Goal: Task Accomplishment & Management: Complete application form

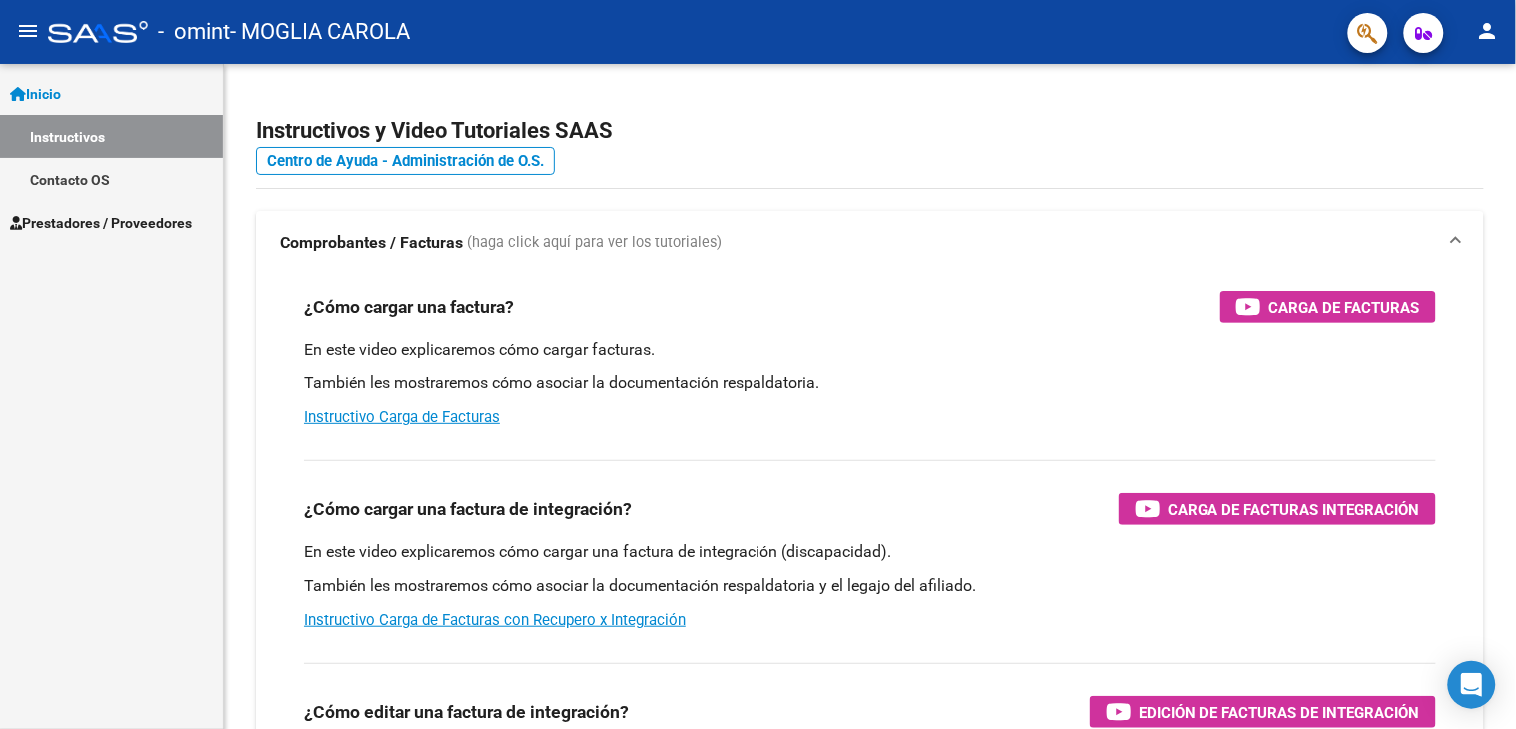
scroll to position [111, 0]
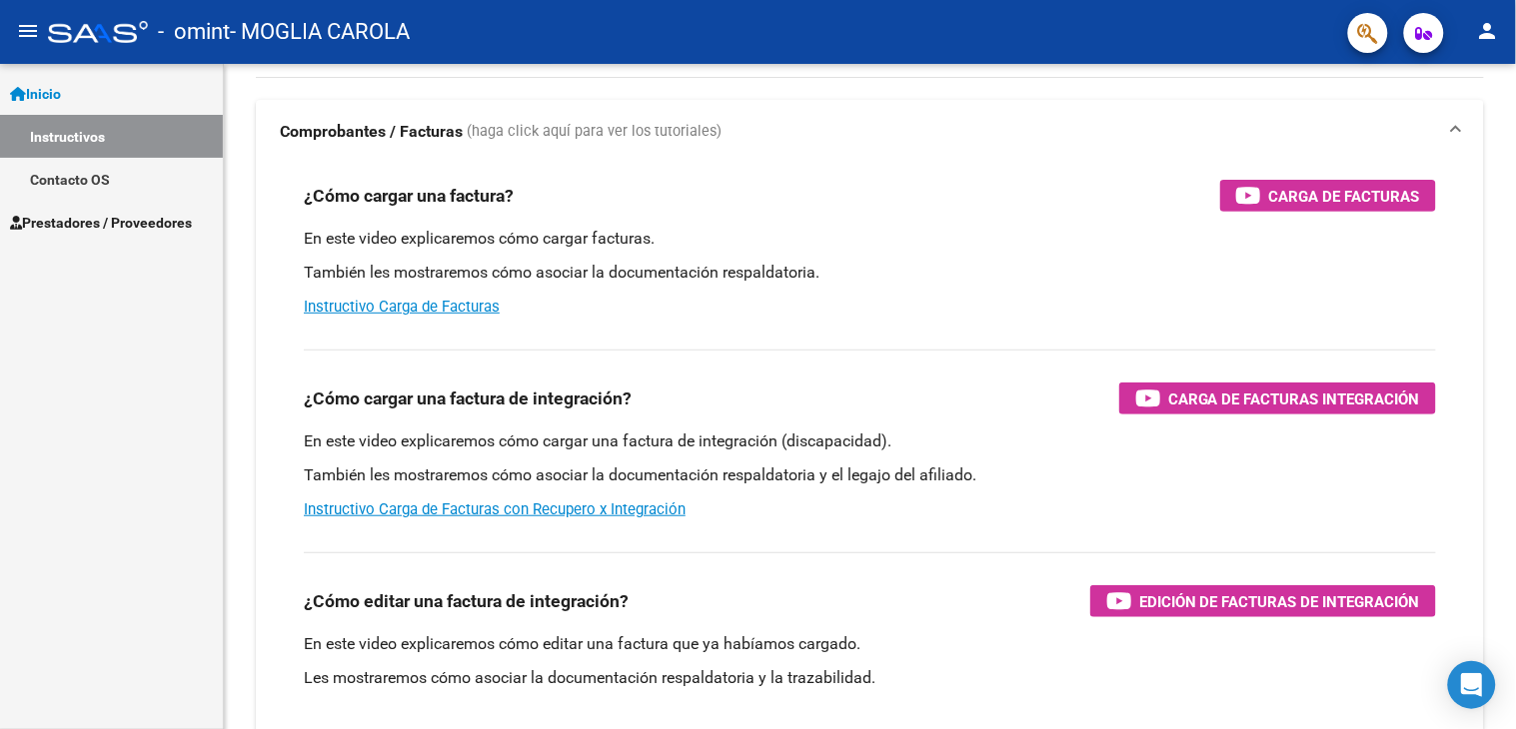
click at [82, 216] on span "Prestadores / Proveedores" at bounding box center [101, 223] width 182 height 22
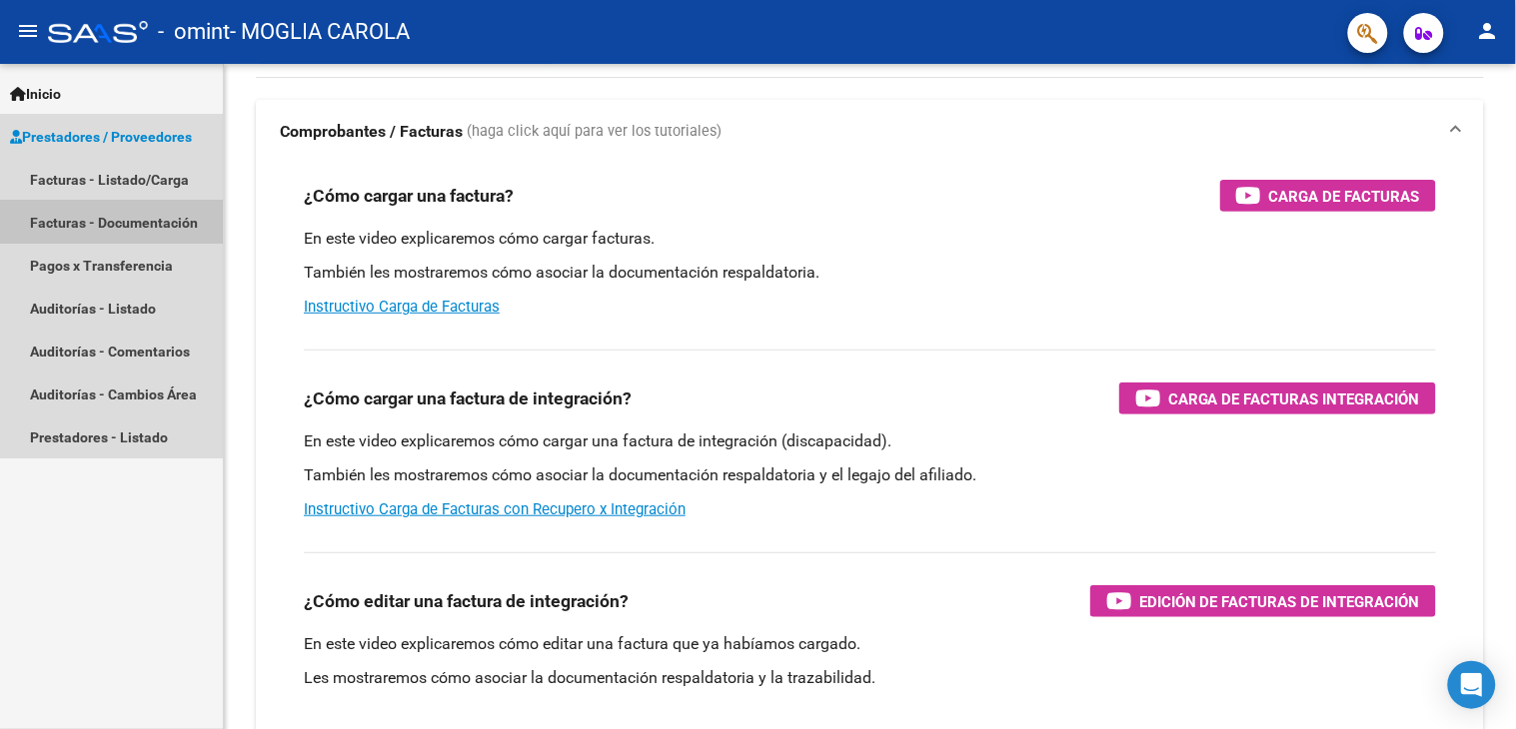
click at [82, 216] on link "Facturas - Documentación" at bounding box center [111, 222] width 223 height 43
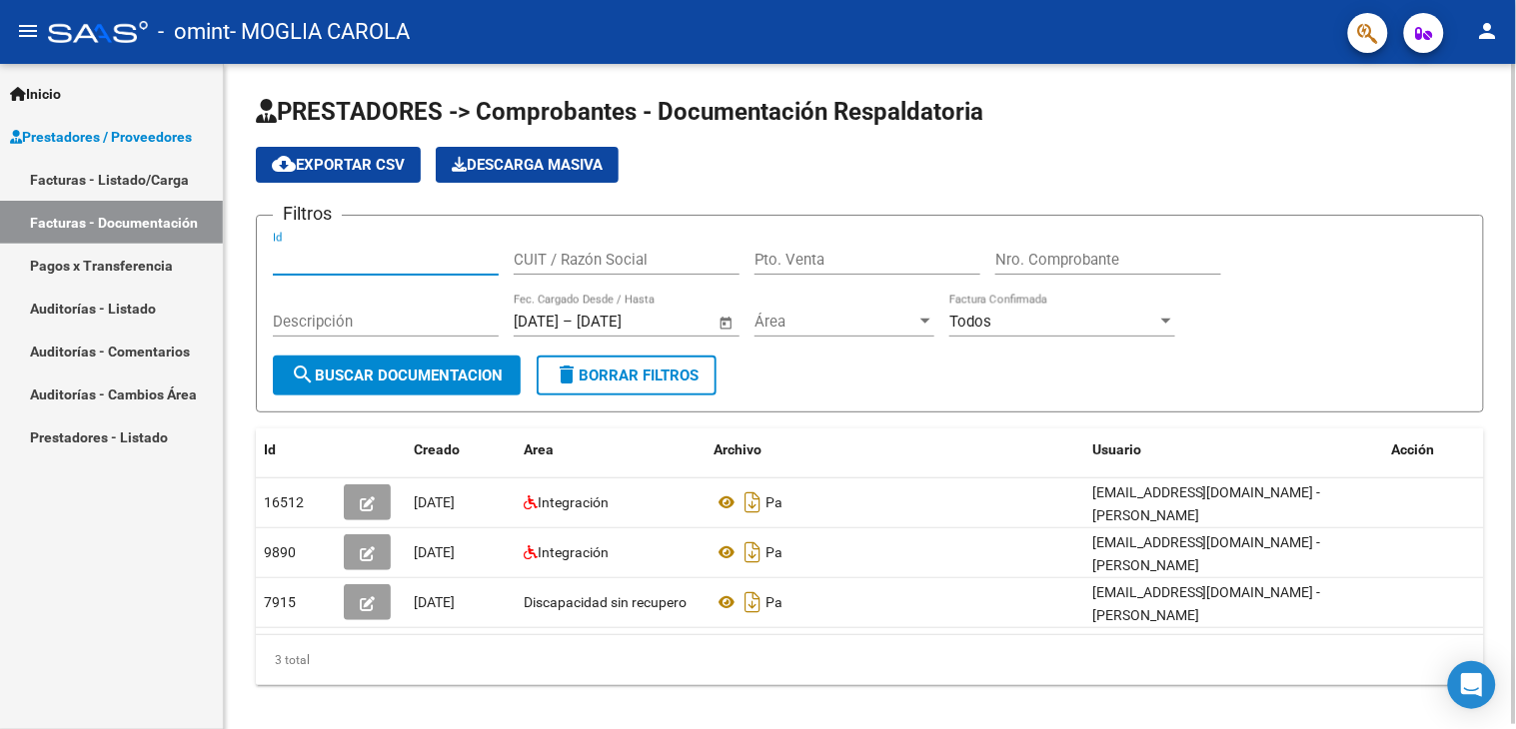
click at [334, 264] on input "Id" at bounding box center [386, 260] width 226 height 18
click at [593, 265] on input "CUIT / Razón Social" at bounding box center [627, 260] width 226 height 18
type input "FONOAUDIOLOGIA,REHABILITACION"
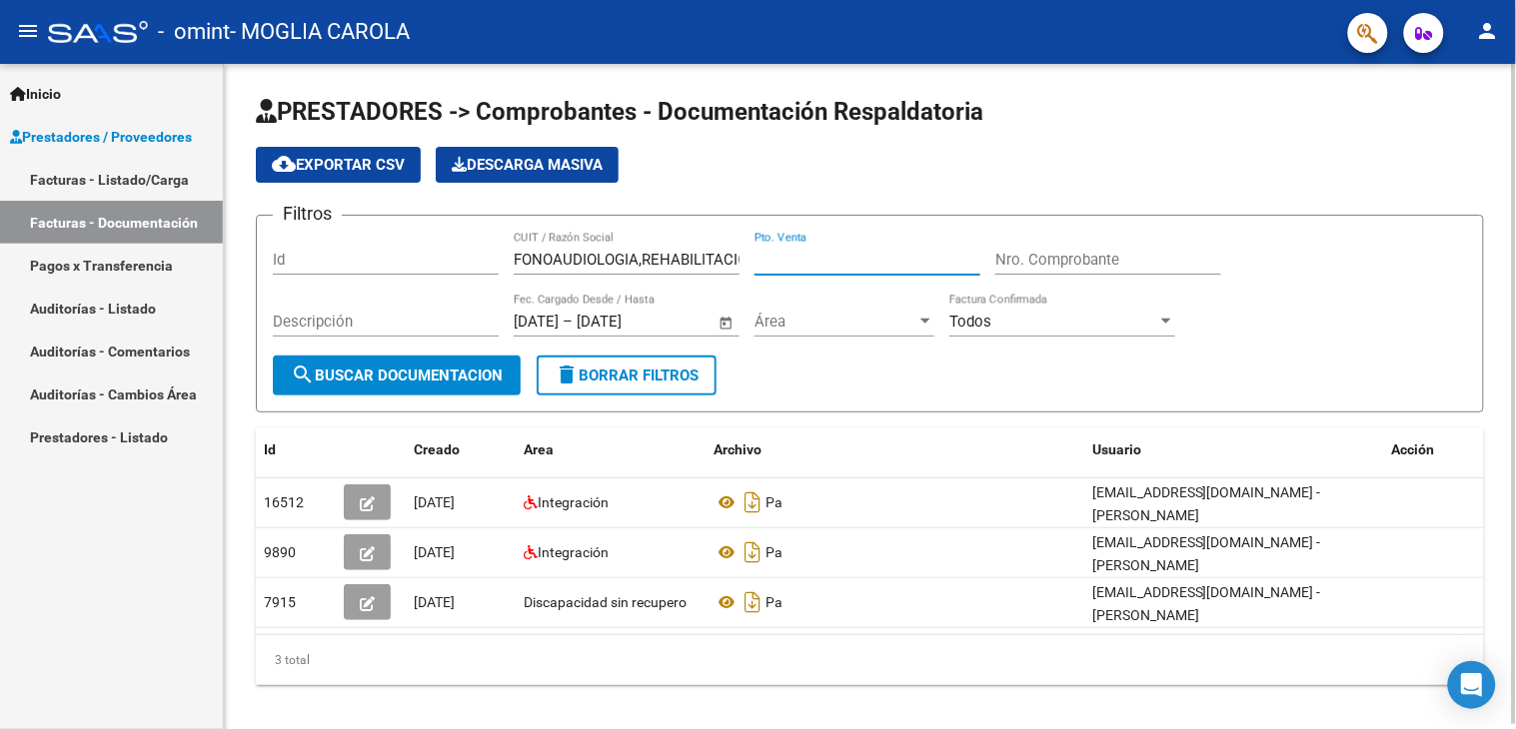
click at [882, 266] on input "Pto. Venta" at bounding box center [867, 260] width 226 height 18
type input "00003"
click at [1037, 260] on input "Nro. Comprobante" at bounding box center [1108, 260] width 226 height 18
type input "00000950"
click at [393, 323] on input "Descripción" at bounding box center [386, 322] width 226 height 18
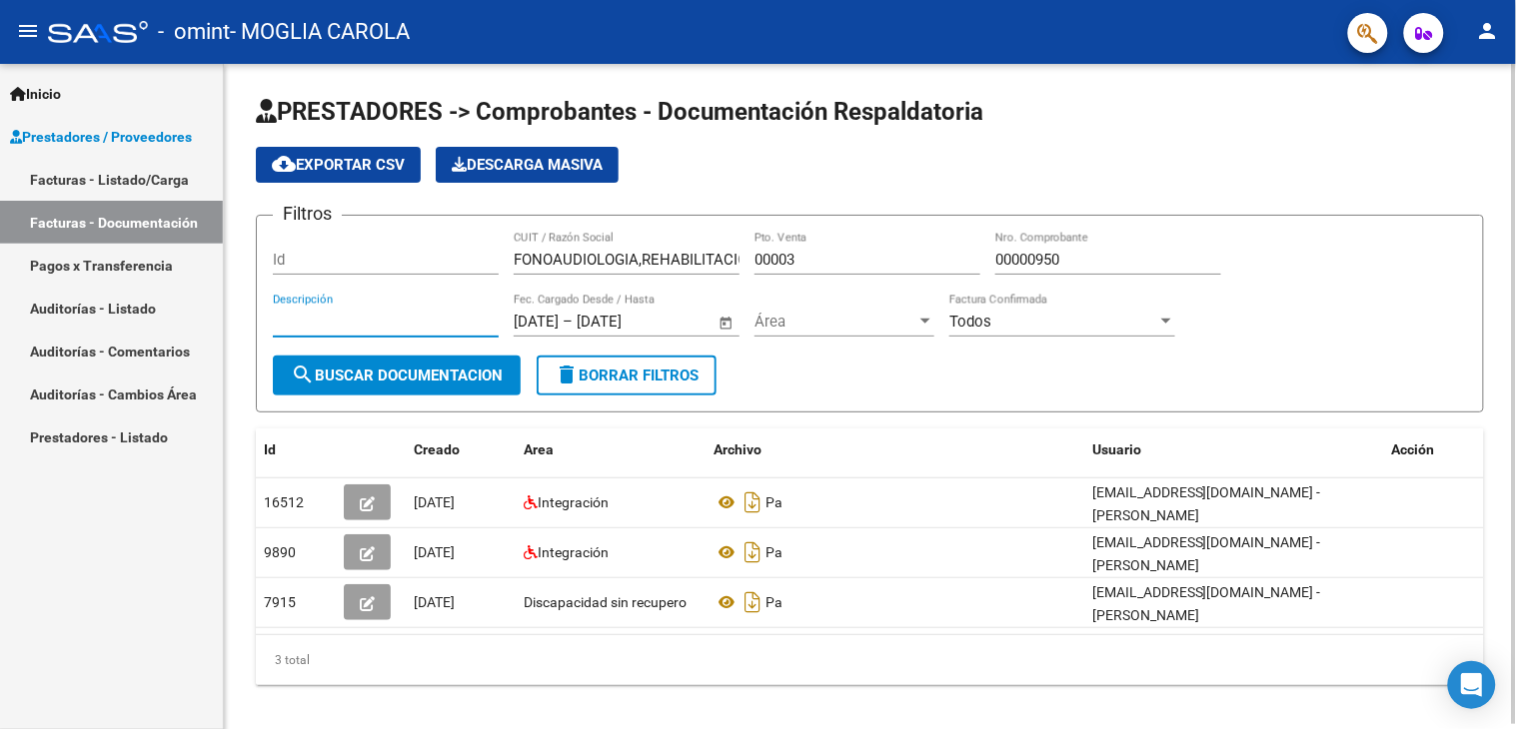
click at [393, 323] on input "Descripción" at bounding box center [386, 322] width 226 height 18
click at [544, 327] on input "[DATE]" at bounding box center [536, 322] width 45 height 18
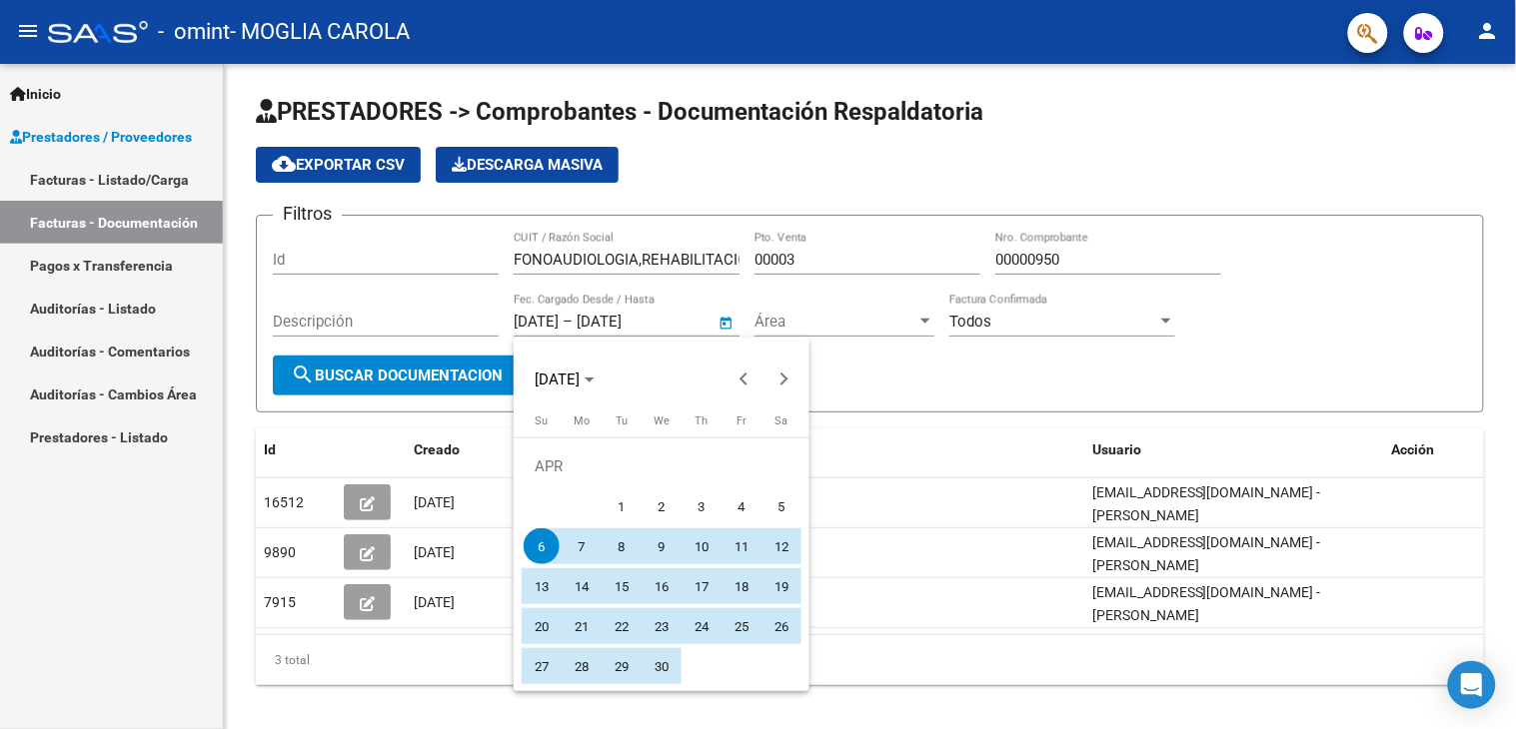
click at [1315, 328] on div at bounding box center [758, 364] width 1516 height 729
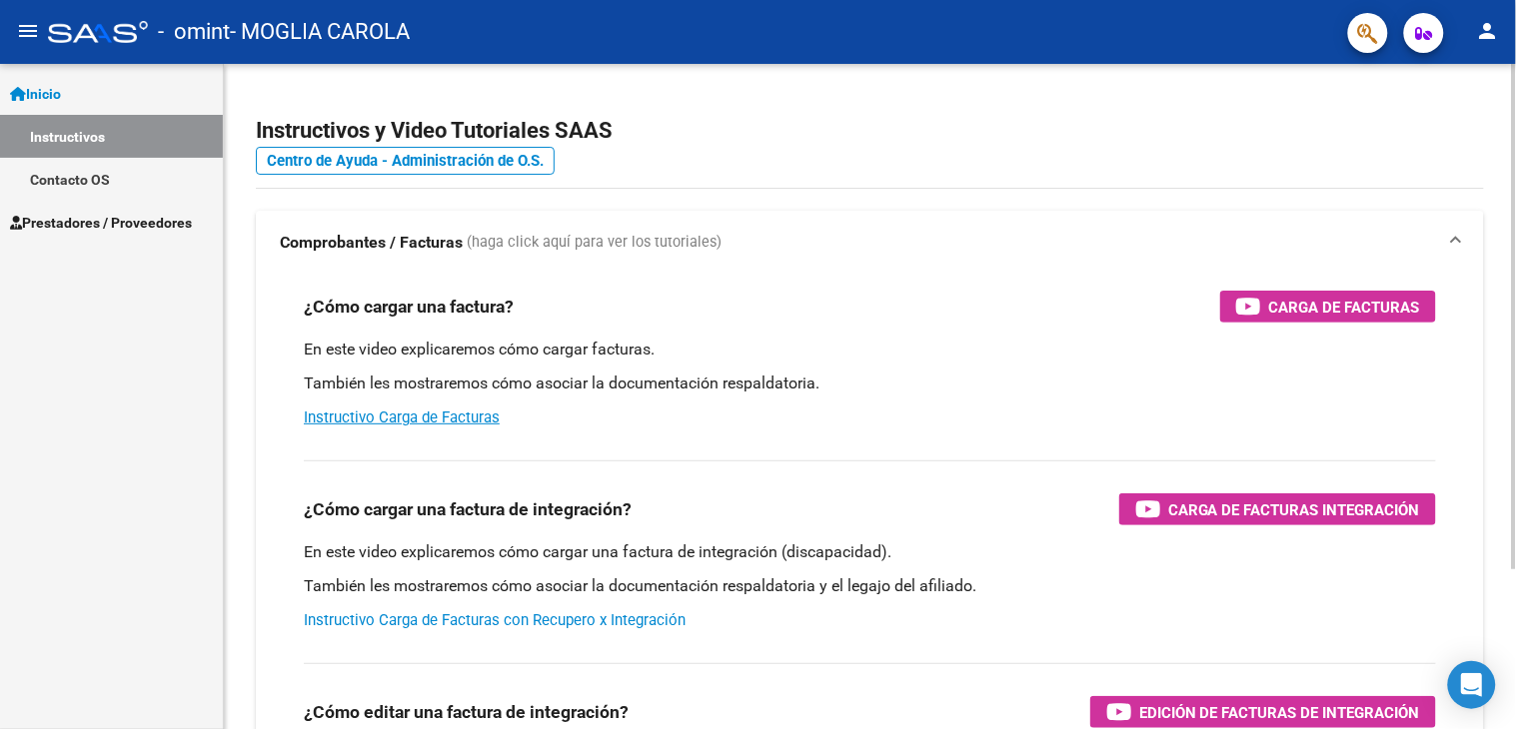
click at [472, 614] on link "Instructivo Carga de Facturas con Recupero x Integración" at bounding box center [495, 621] width 382 height 18
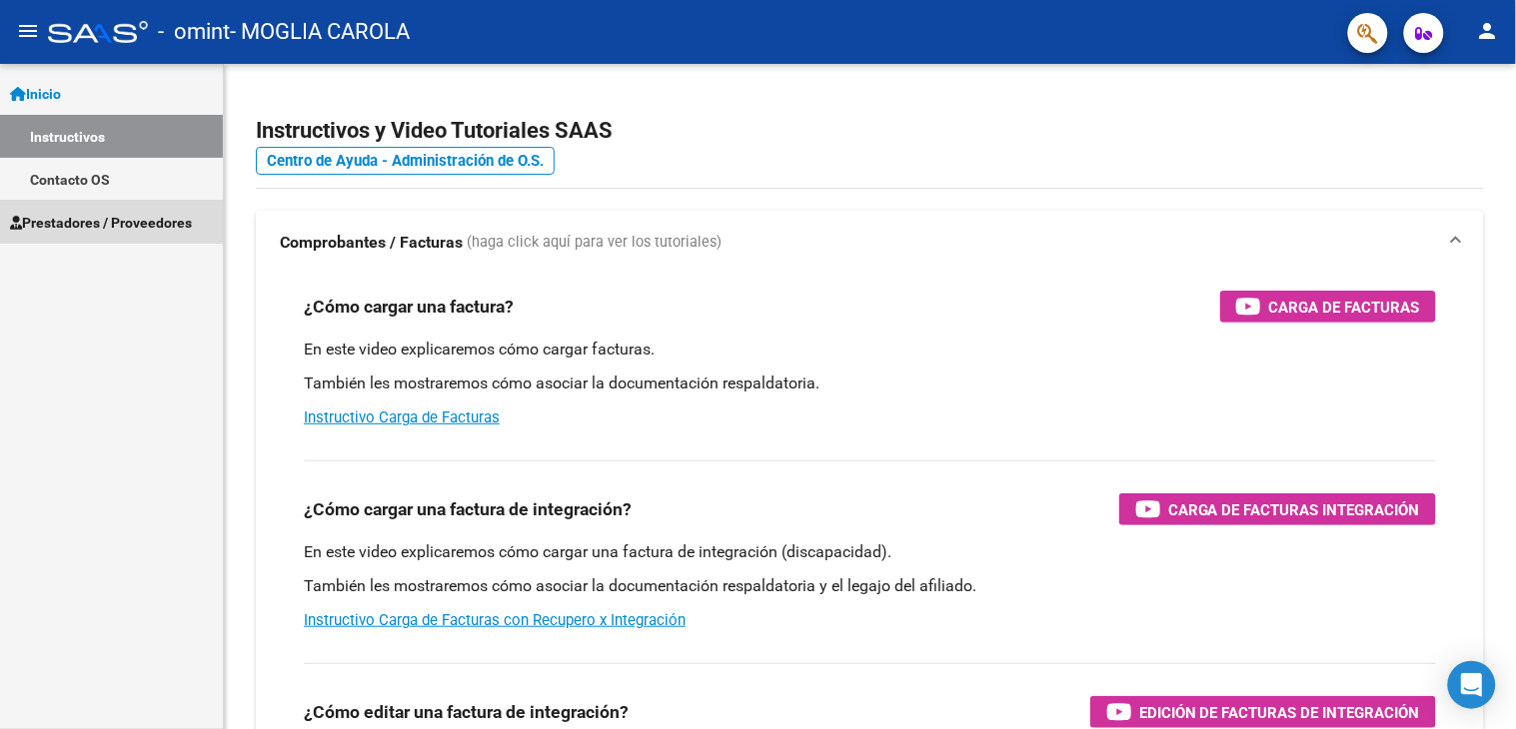
click at [92, 221] on span "Prestadores / Proveedores" at bounding box center [101, 223] width 182 height 22
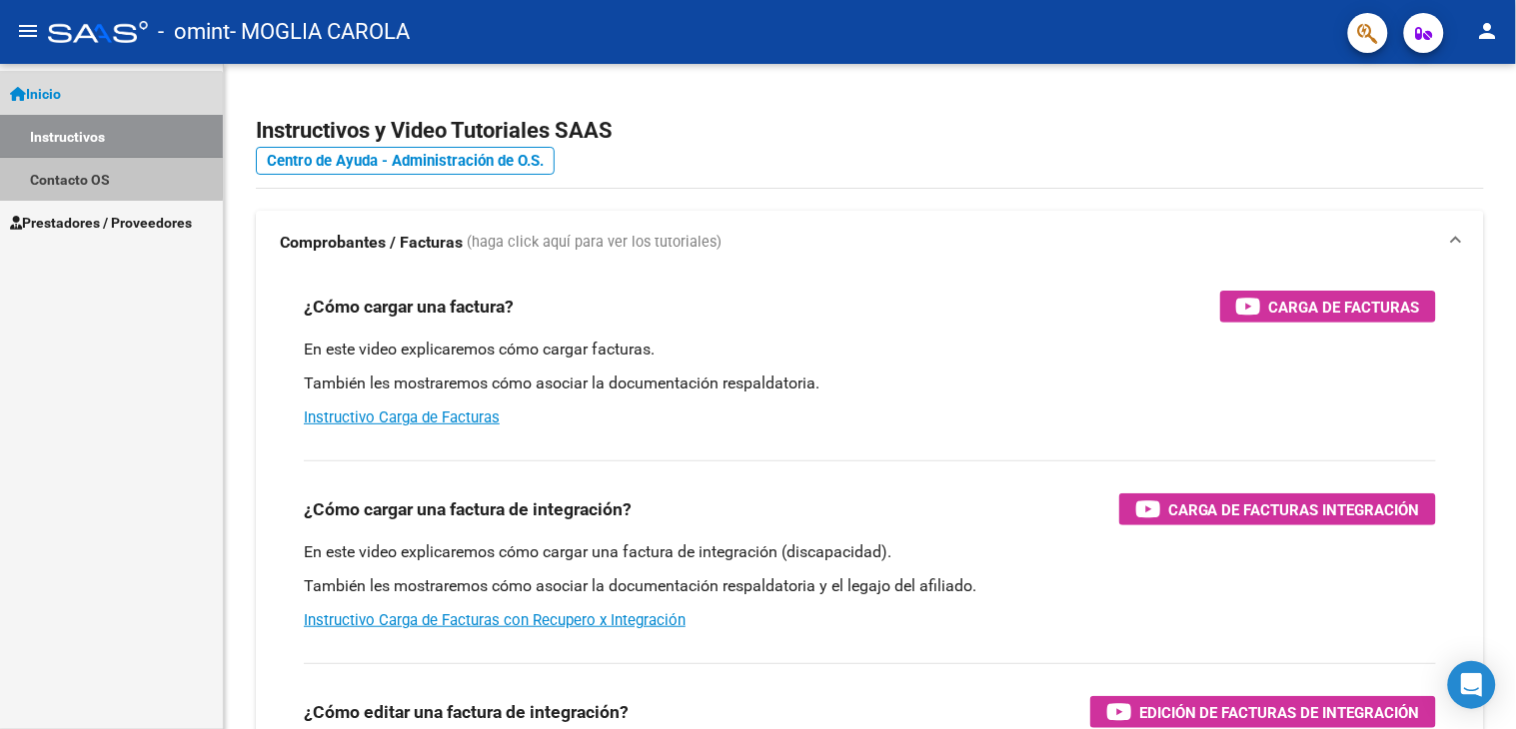
click at [93, 177] on link "Contacto OS" at bounding box center [111, 179] width 223 height 43
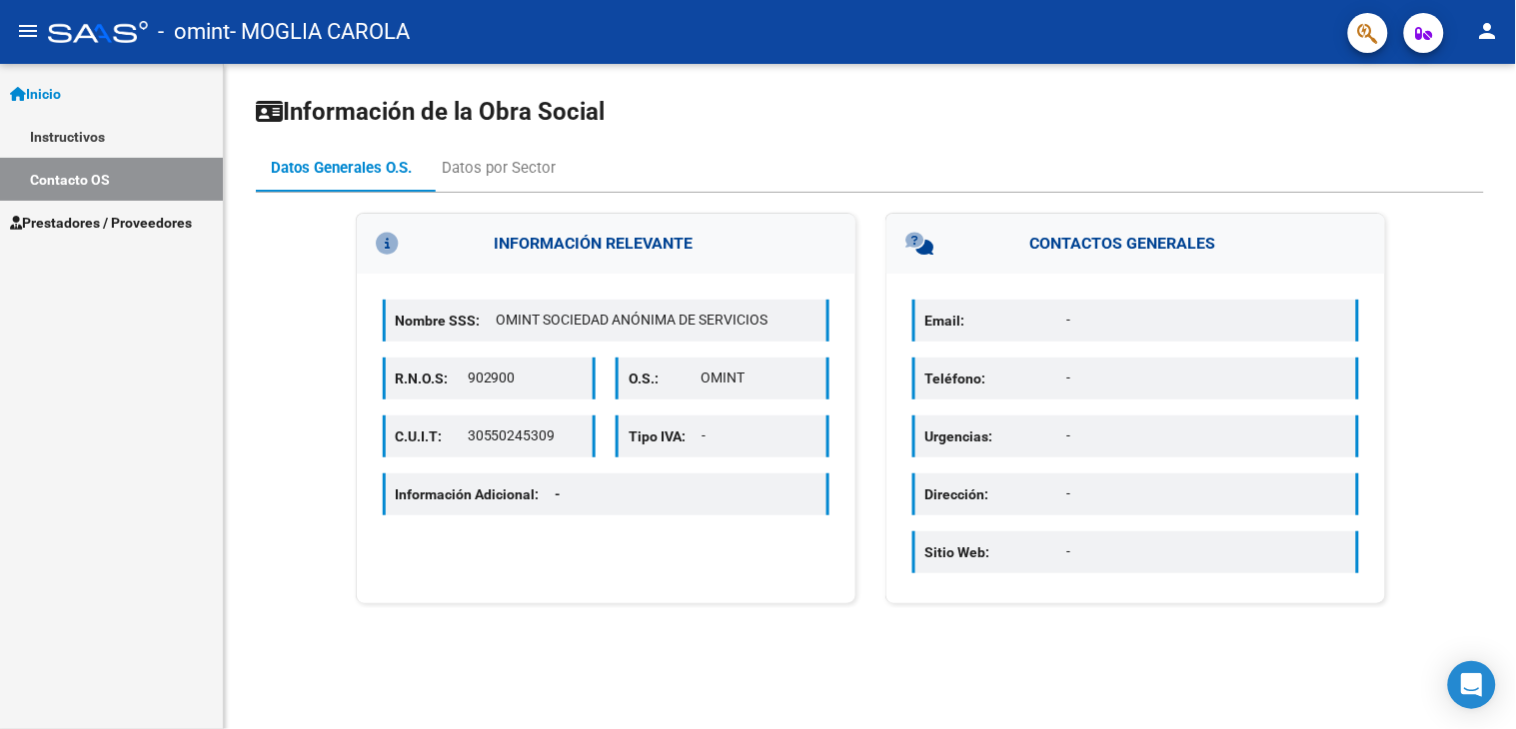
click at [76, 218] on span "Prestadores / Proveedores" at bounding box center [101, 223] width 182 height 22
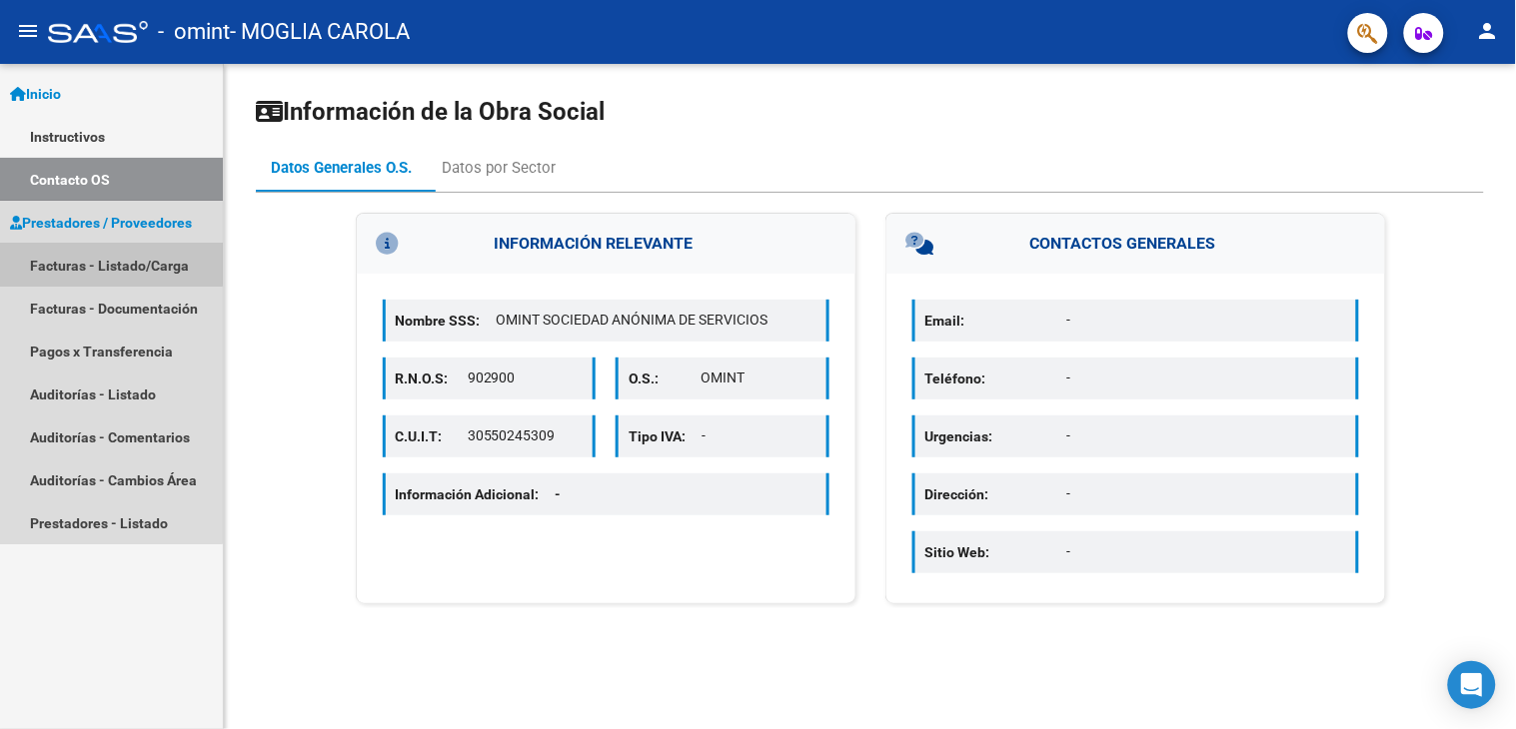
click at [61, 262] on link "Facturas - Listado/Carga" at bounding box center [111, 265] width 223 height 43
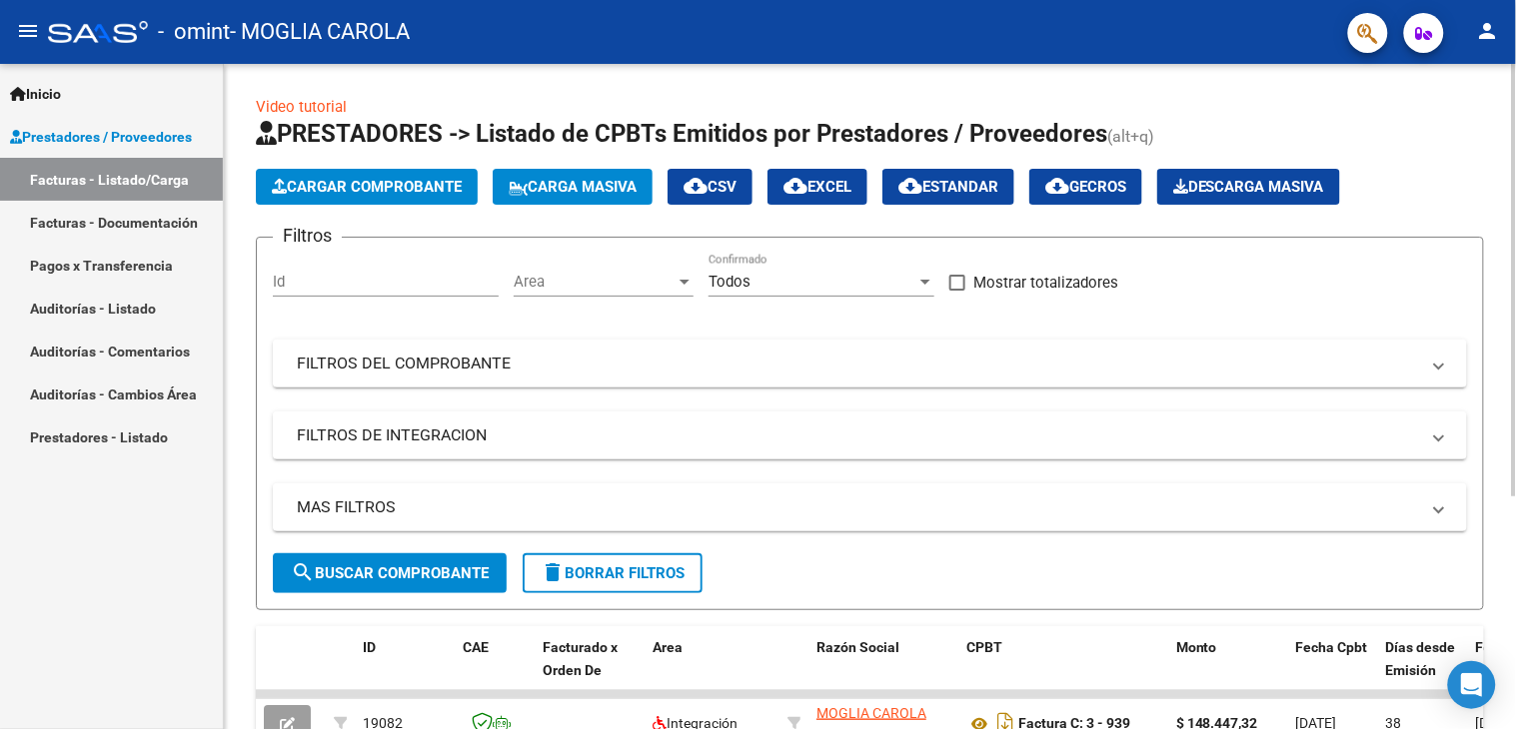
click at [341, 186] on span "Cargar Comprobante" at bounding box center [367, 187] width 190 height 18
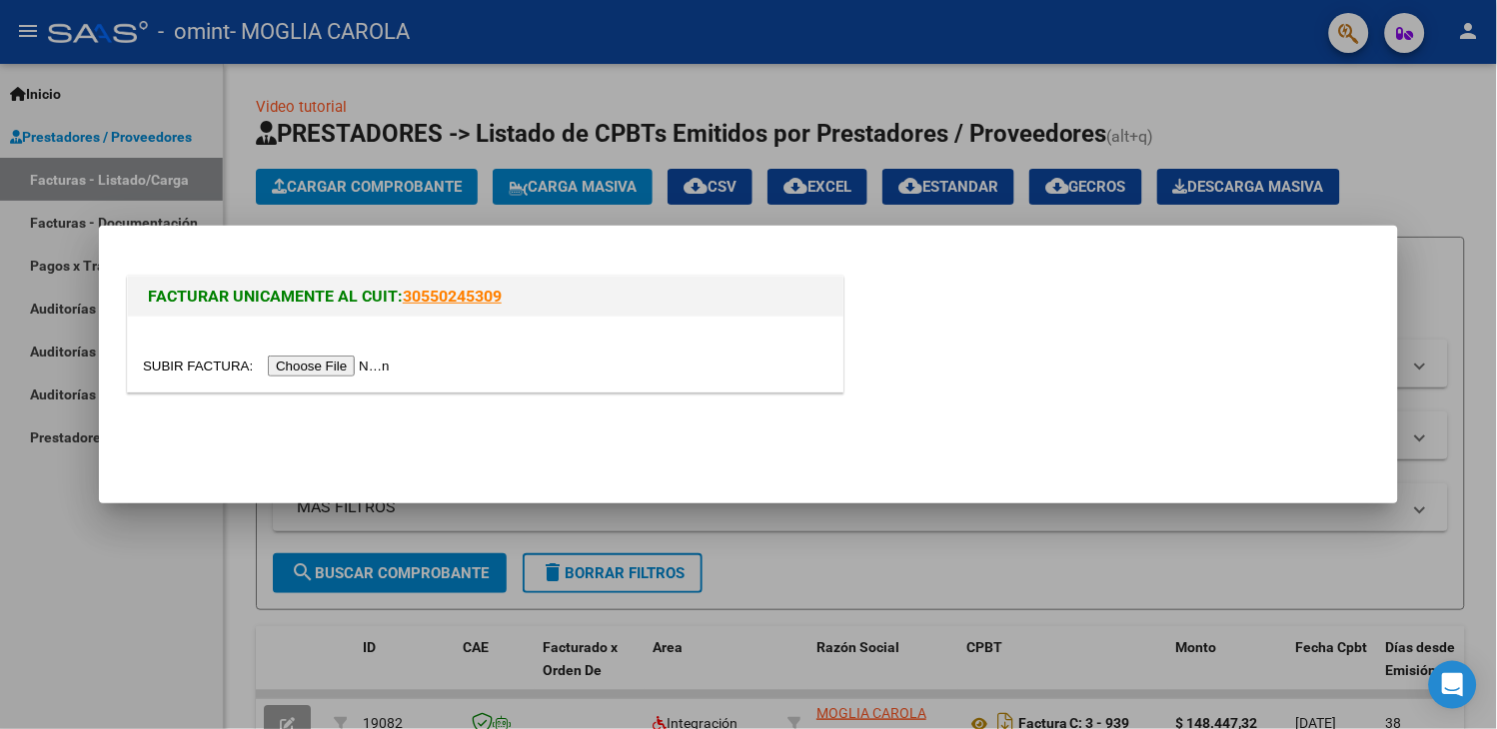
click at [357, 364] on input "file" at bounding box center [269, 366] width 253 height 21
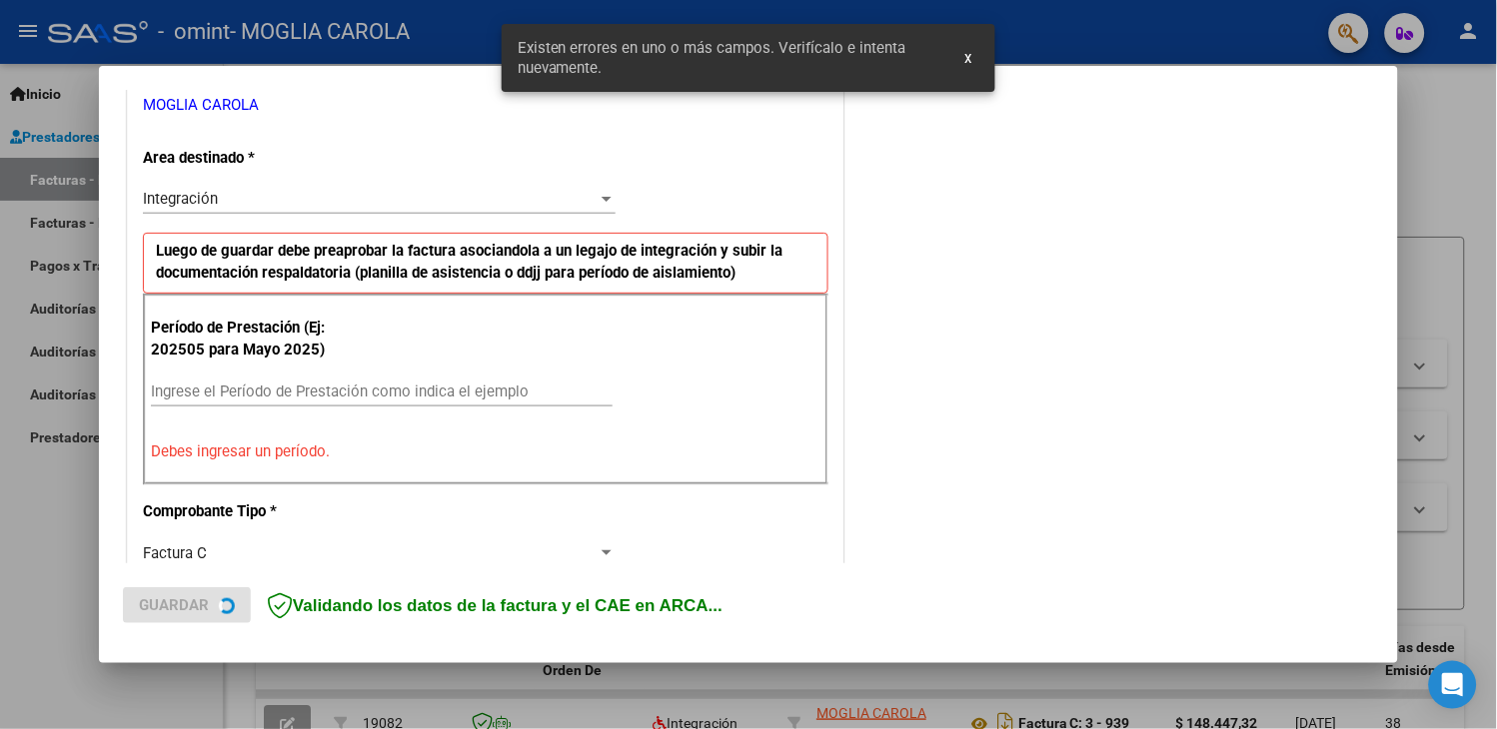
scroll to position [421, 0]
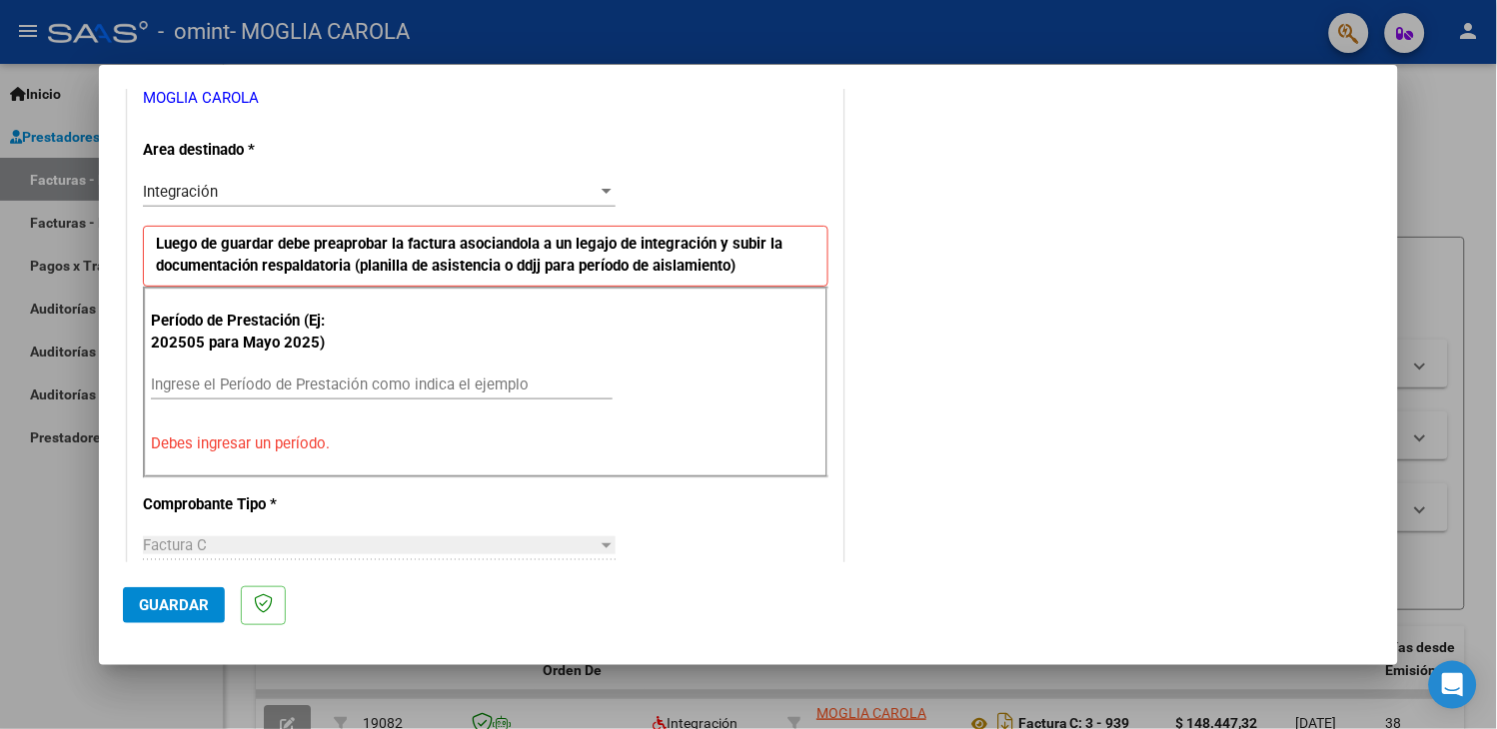
click at [293, 384] on input "Ingrese el Período de Prestación como indica el ejemplo" at bounding box center [382, 385] width 462 height 18
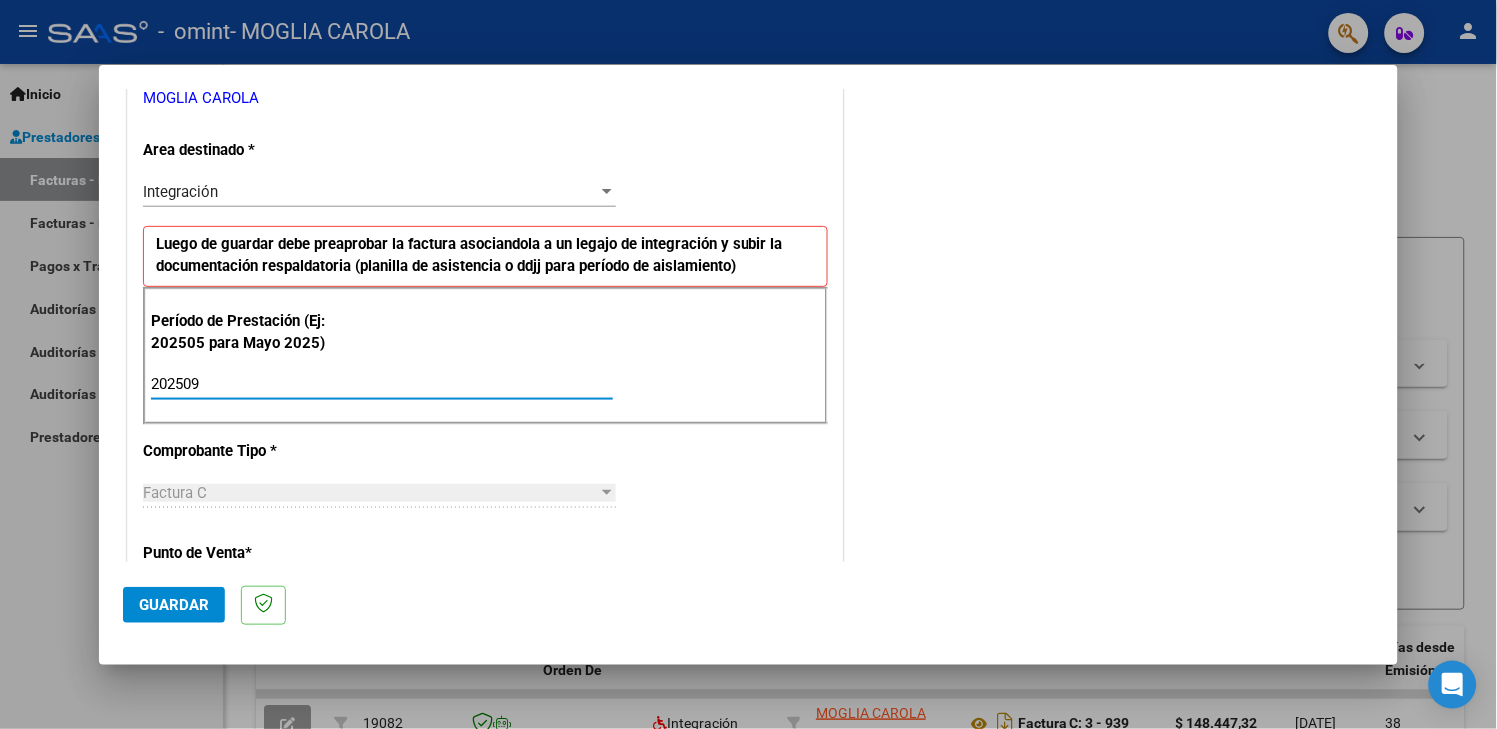
type input "202509"
click at [136, 593] on button "Guardar" at bounding box center [174, 606] width 102 height 36
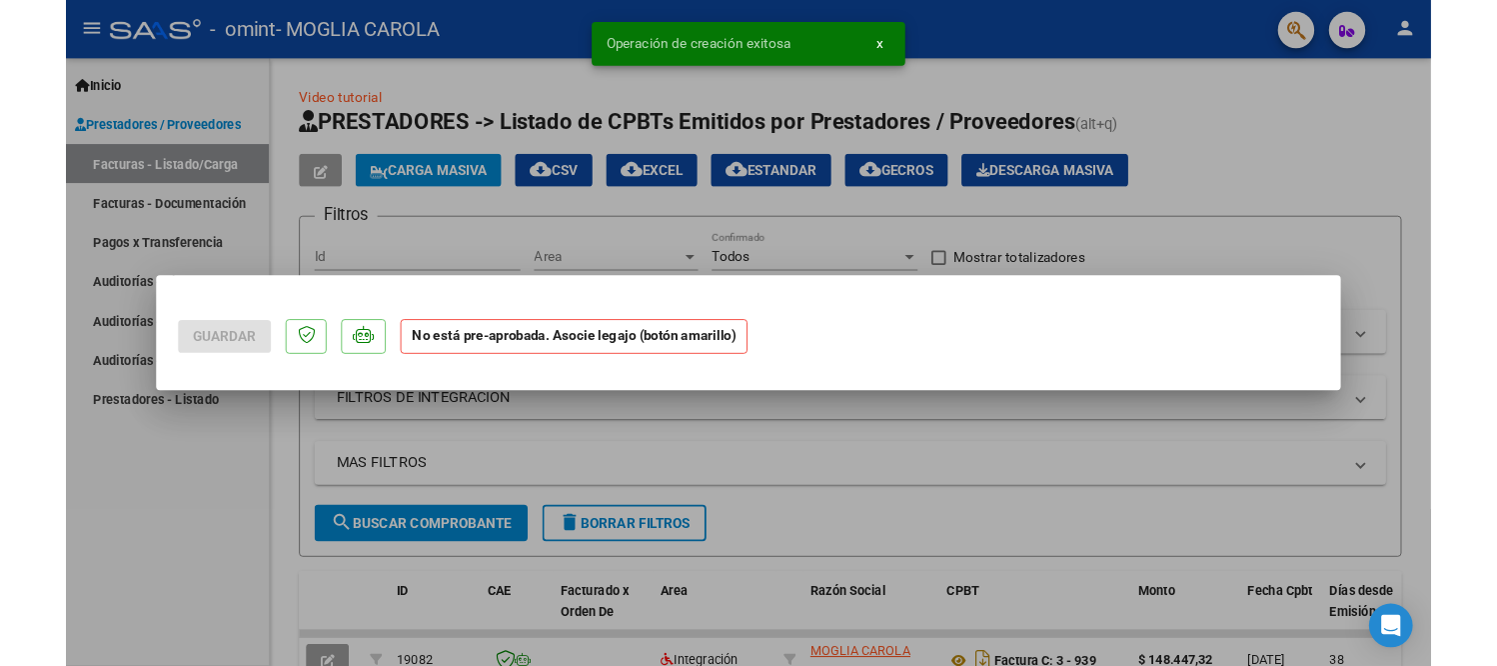
scroll to position [0, 0]
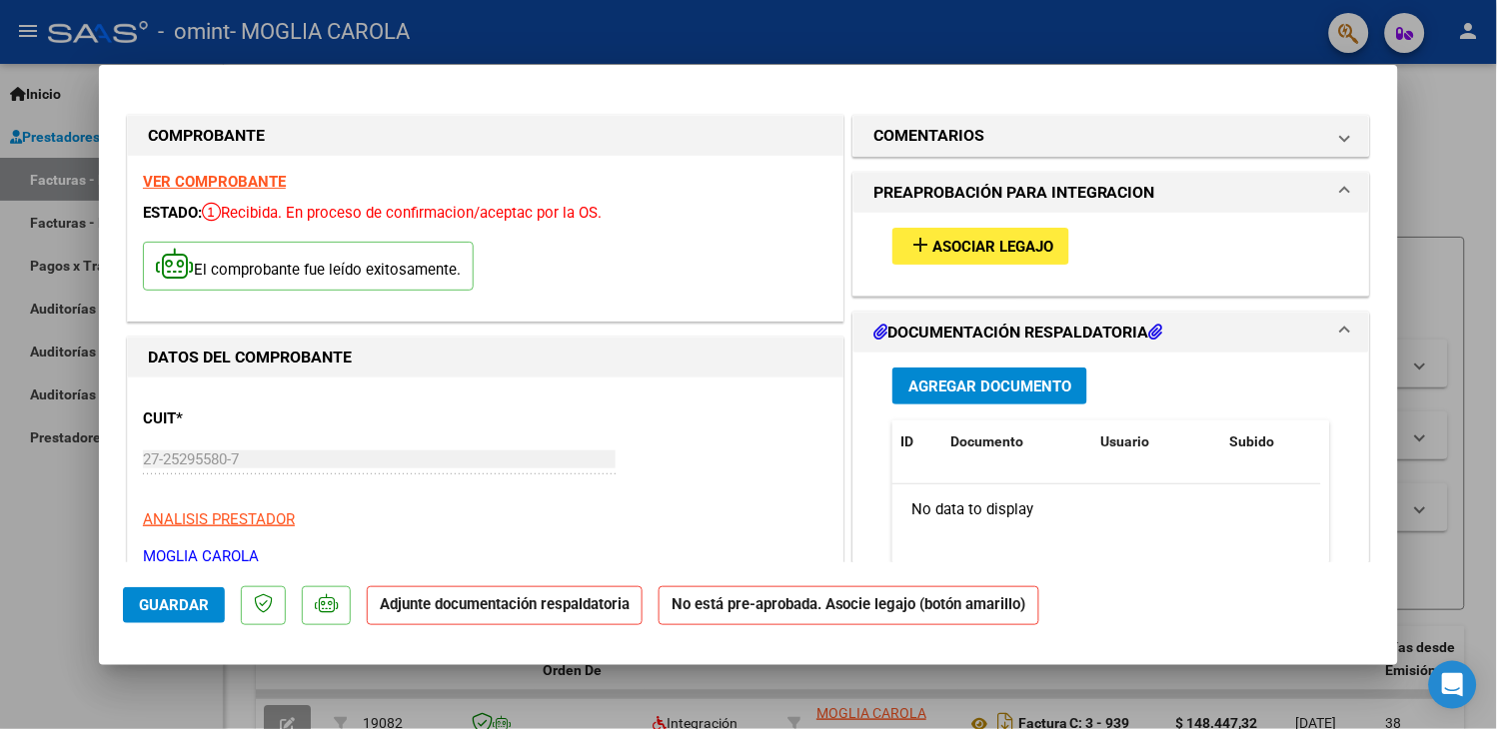
click at [956, 390] on span "Agregar Documento" at bounding box center [989, 387] width 163 height 18
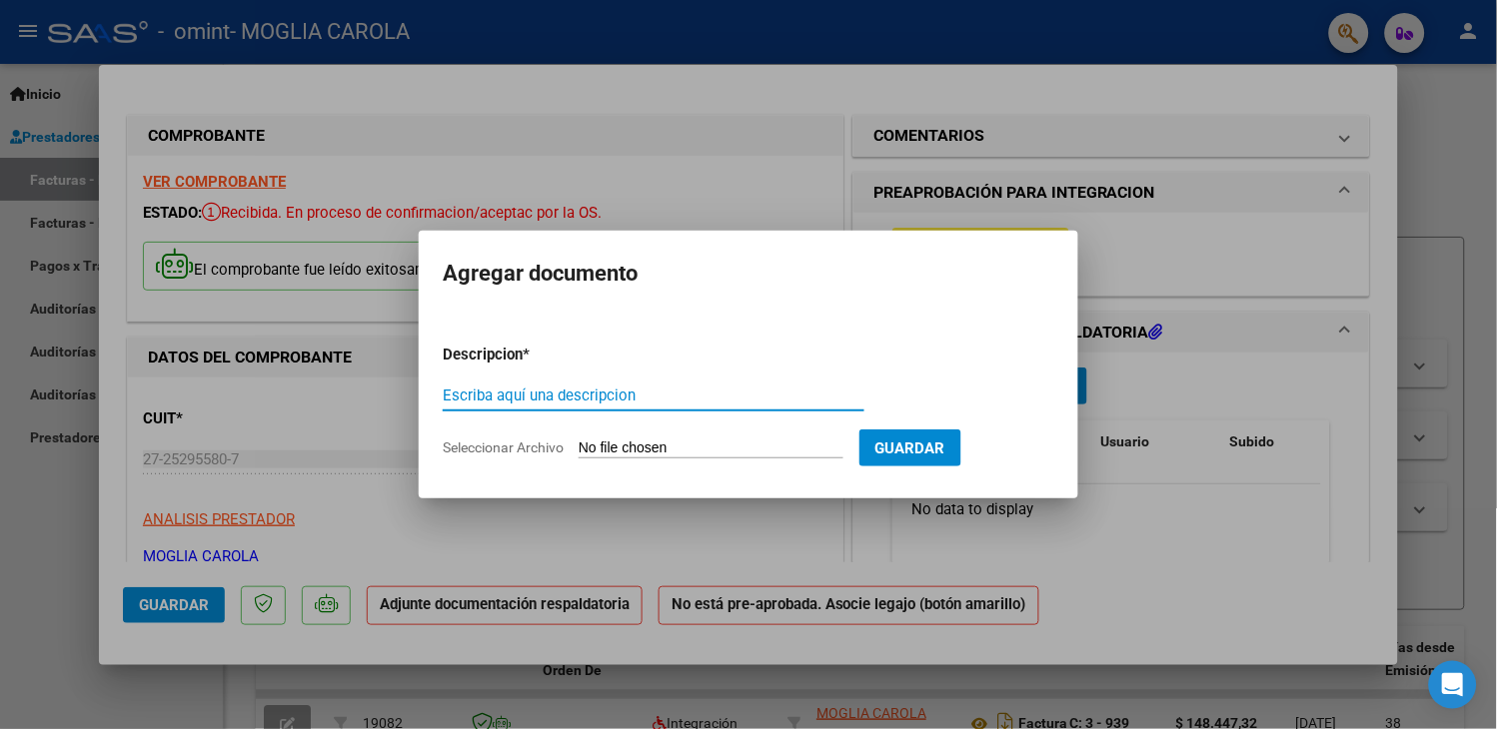
click at [483, 400] on input "Escriba aquí una descripcion" at bounding box center [654, 396] width 422 height 18
click at [527, 445] on span "Seleccionar Archivo" at bounding box center [503, 448] width 121 height 16
click at [579, 445] on input "Seleccionar Archivo" at bounding box center [711, 449] width 265 height 19
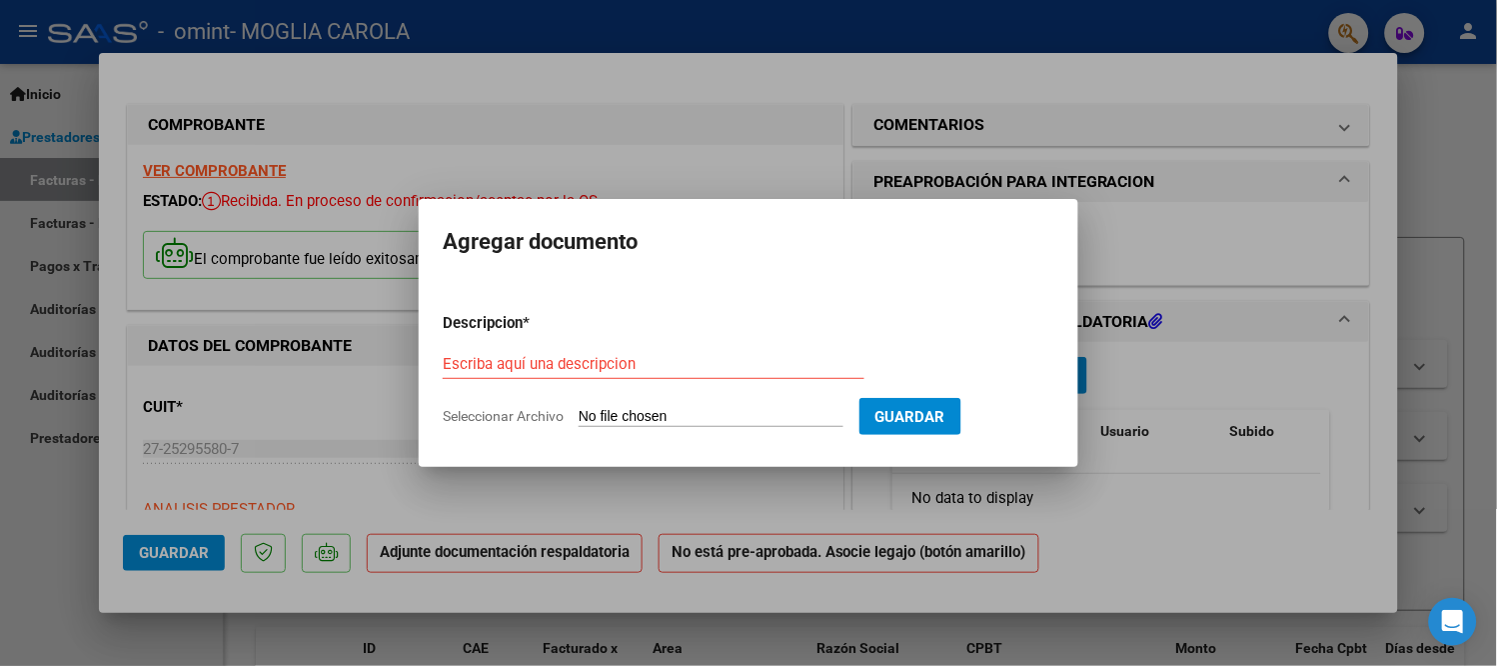
type input "C:\fakepath\planilla [PERSON_NAME]-17_251006_081531.pdf"
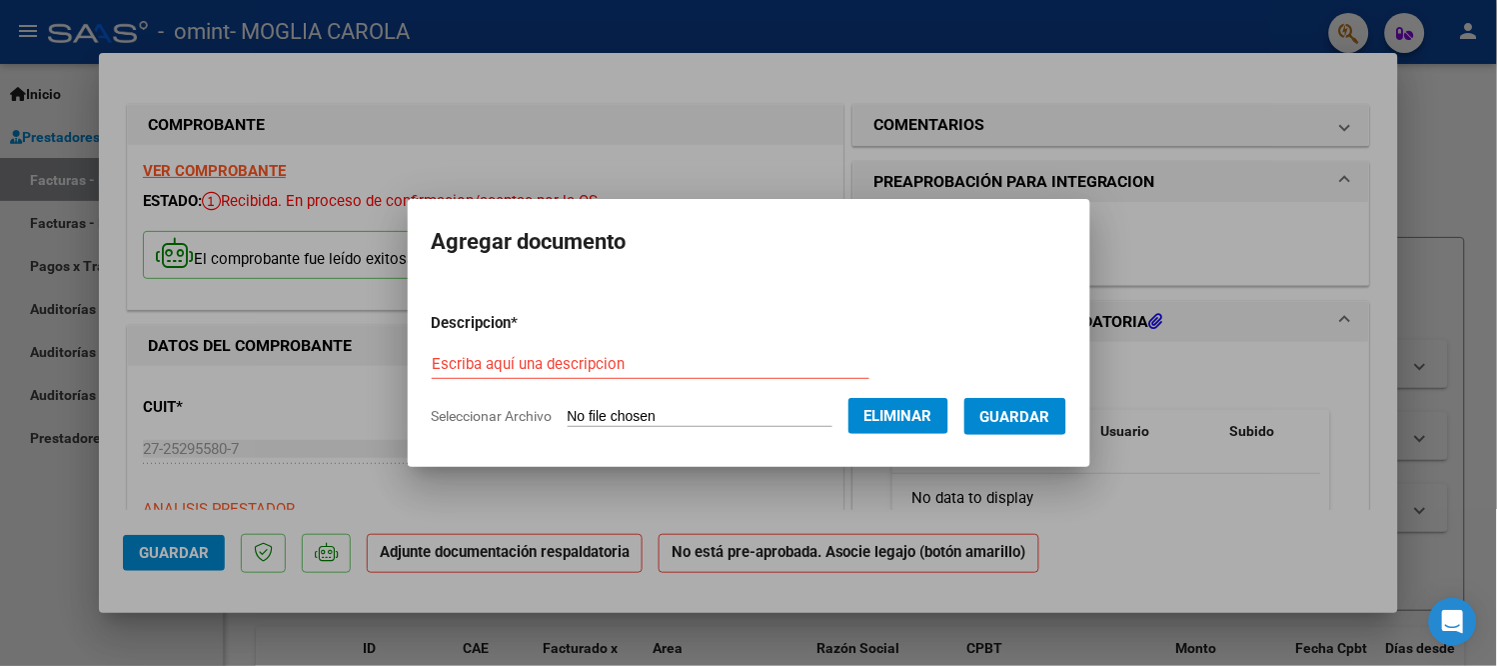
click at [999, 410] on span "Guardar" at bounding box center [1015, 417] width 70 height 18
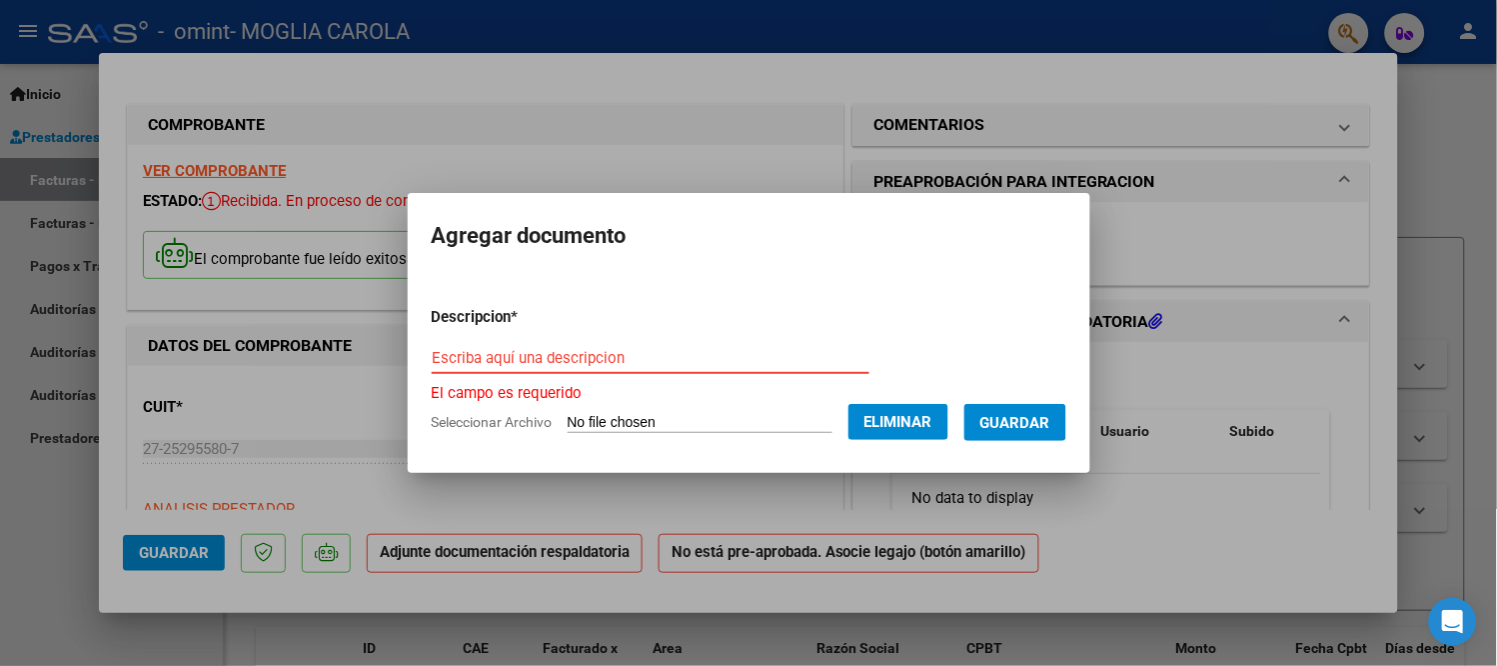
click at [474, 355] on input "Escriba aquí una descripcion" at bounding box center [651, 358] width 438 height 18
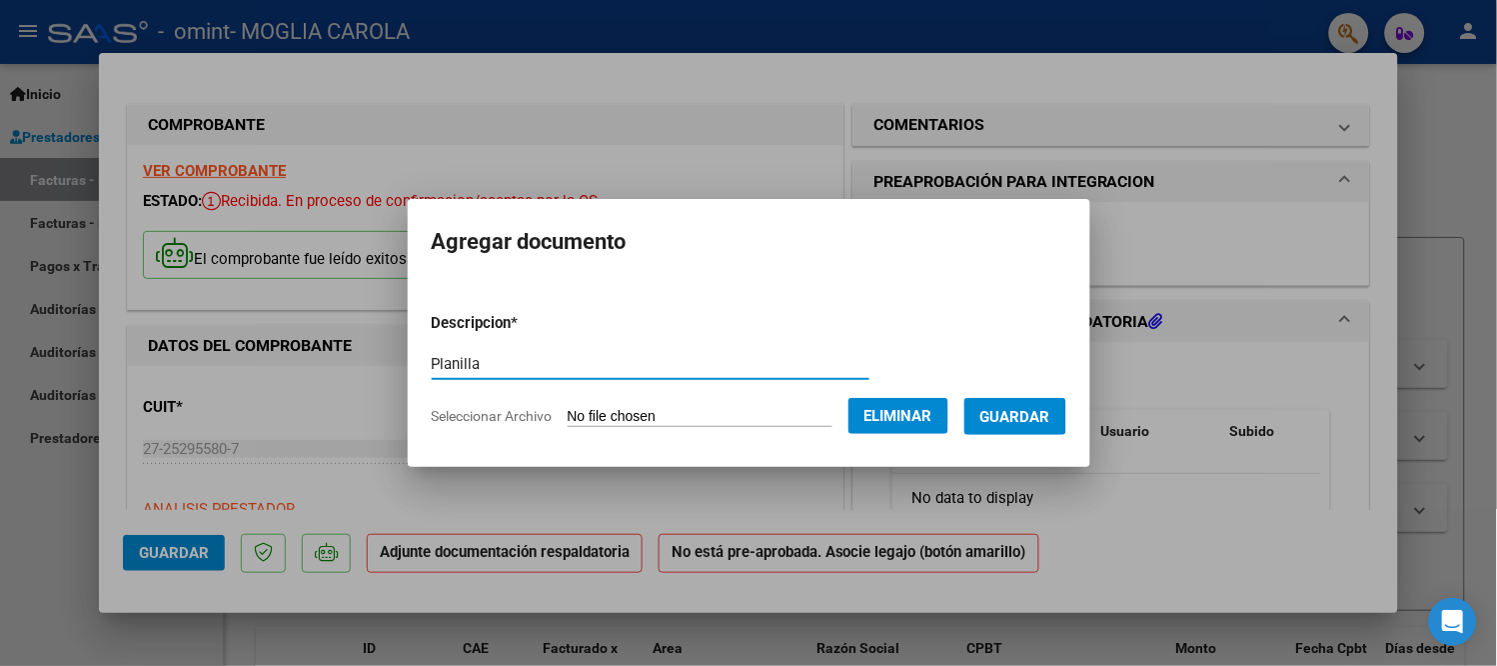
type input "Planilla"
click at [1063, 420] on button "Guardar" at bounding box center [1015, 416] width 102 height 37
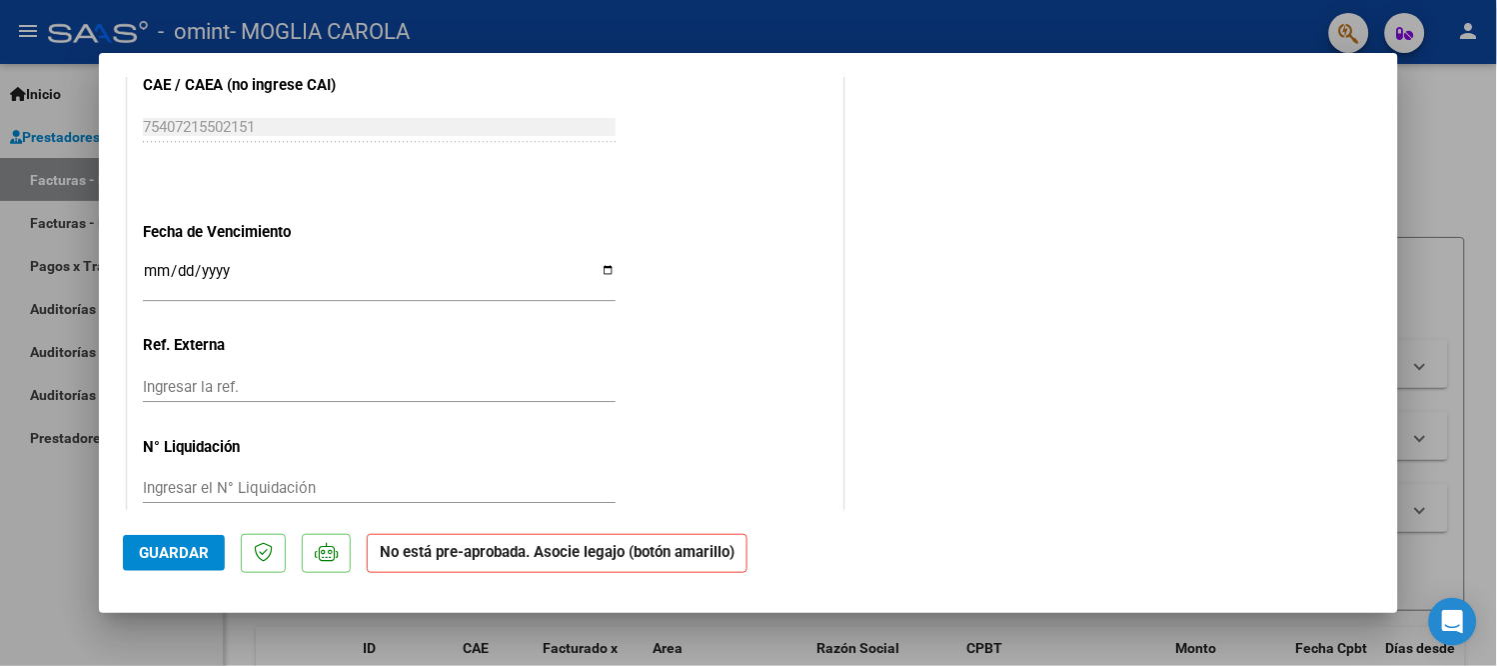
scroll to position [1277, 0]
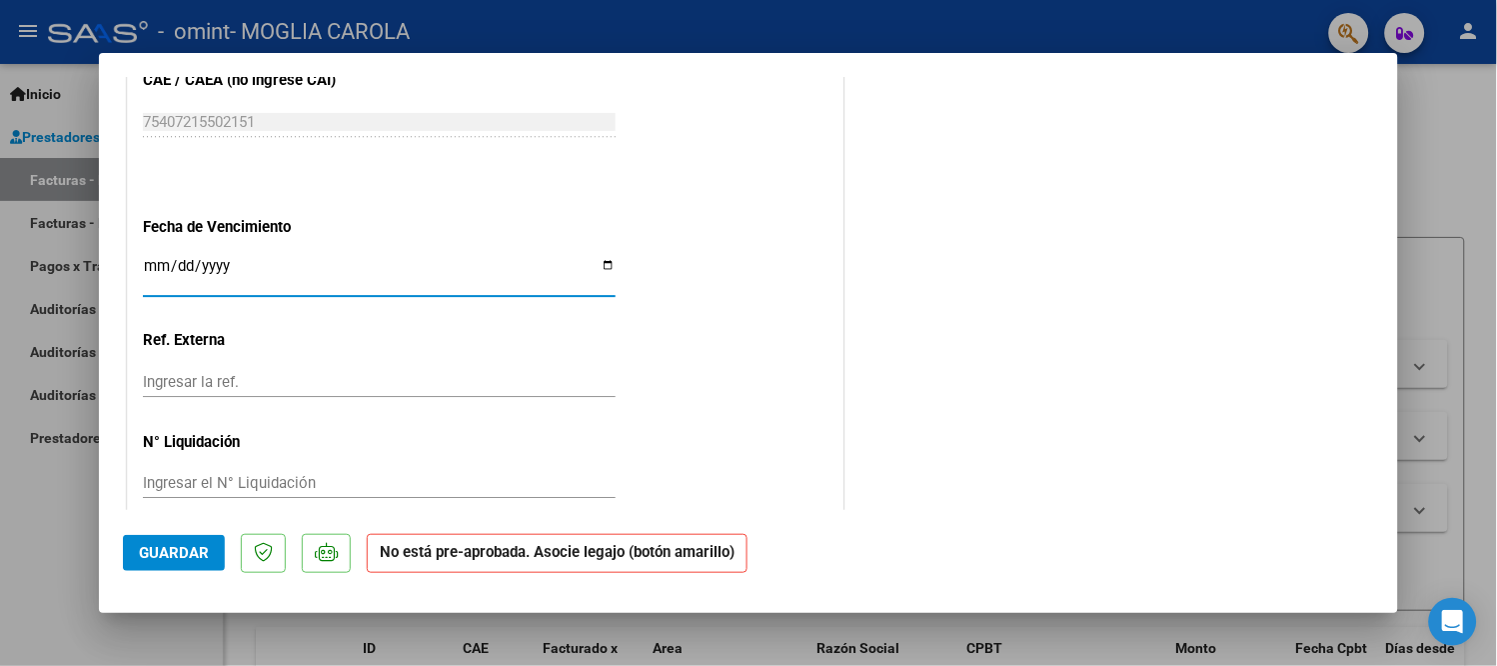
click at [600, 258] on input "Ingresar la fecha" at bounding box center [379, 274] width 473 height 32
type input "[DATE]"
click at [190, 544] on span "Guardar" at bounding box center [174, 553] width 70 height 18
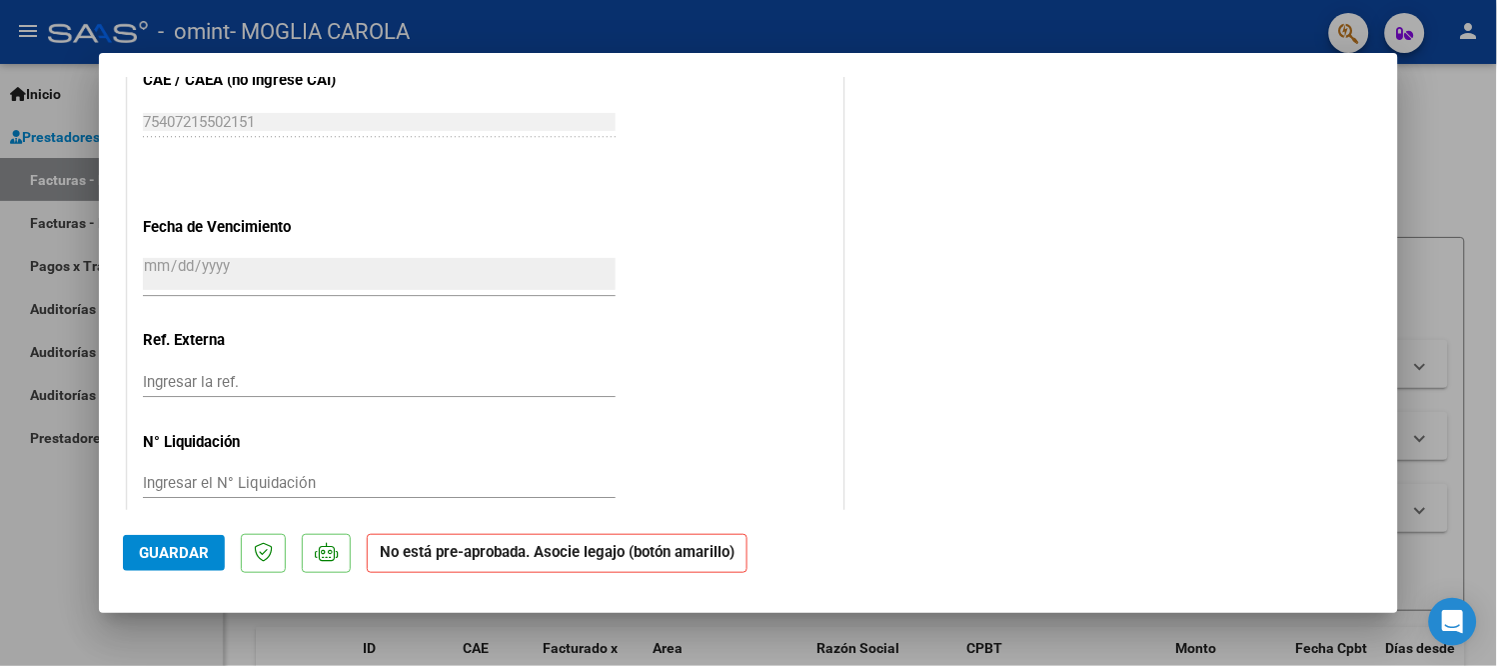
click at [1453, 145] on div at bounding box center [748, 333] width 1497 height 666
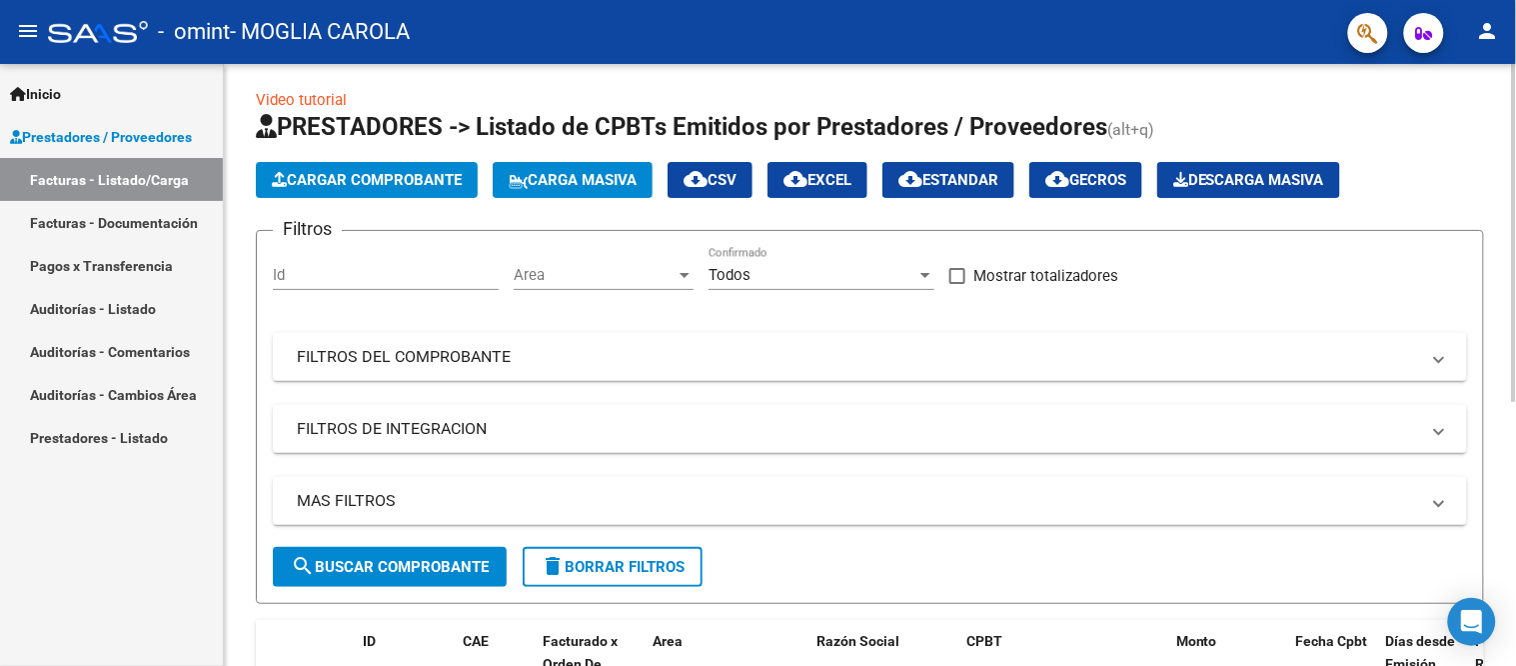
scroll to position [0, 0]
